Goal: Information Seeking & Learning: Learn about a topic

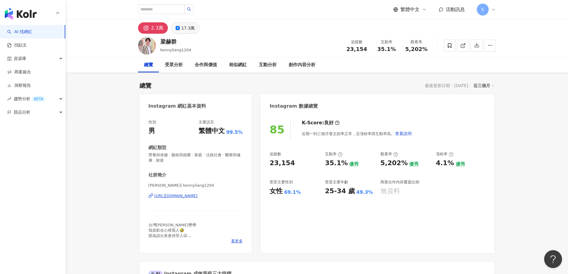
click at [193, 25] on button "17.3萬" at bounding box center [185, 27] width 29 height 11
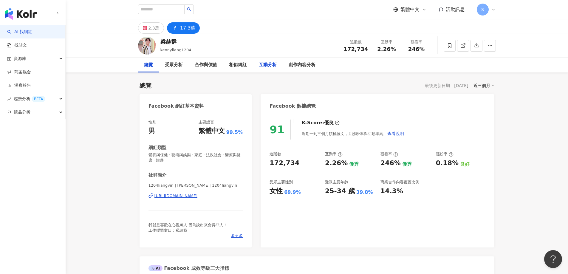
click at [265, 68] on div "互動分析" at bounding box center [268, 64] width 18 height 7
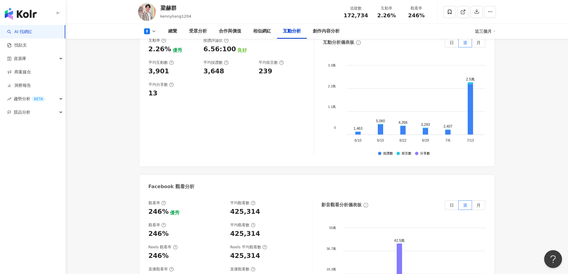
scroll to position [969, 0]
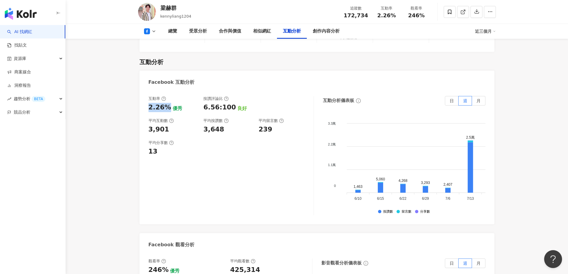
drag, startPoint x: 147, startPoint y: 78, endPoint x: 167, endPoint y: 77, distance: 20.0
click at [167, 90] on div "互動率 2.26% 優秀 按讚評論比 6.56:100 良好 平均互動數 3,901 平均按讚數 3,648 平均留言數 239 平均分享數 13 互動分析儀…" at bounding box center [317, 157] width 355 height 134
copy div "2.26%"
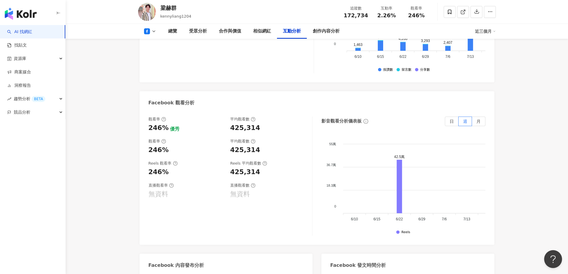
scroll to position [1059, 0]
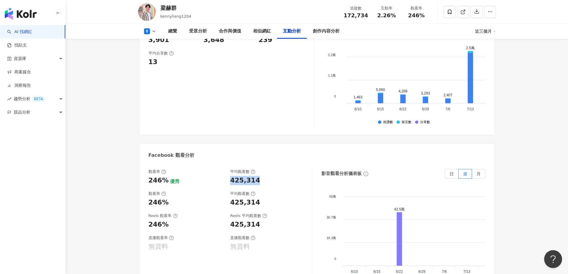
drag, startPoint x: 232, startPoint y: 156, endPoint x: 262, endPoint y: 157, distance: 30.5
click at [262, 169] on div "觀看率 246% 優秀 平均觀看數 425,314 觀看率 246% 平均觀看數 425,314 Reels 觀看率 246% Reels 平均觀看數 425…" at bounding box center [231, 228] width 164 height 119
copy div "425,314"
